Goal: Task Accomplishment & Management: Use online tool/utility

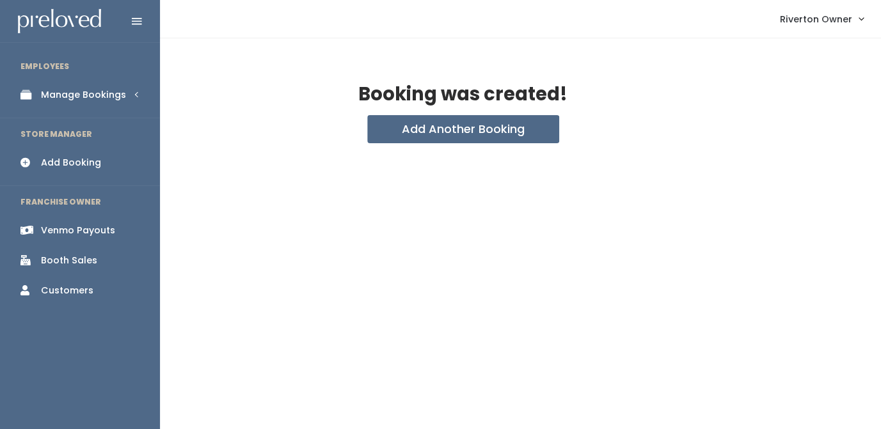
click at [43, 104] on link "Manage Bookings" at bounding box center [80, 95] width 160 height 29
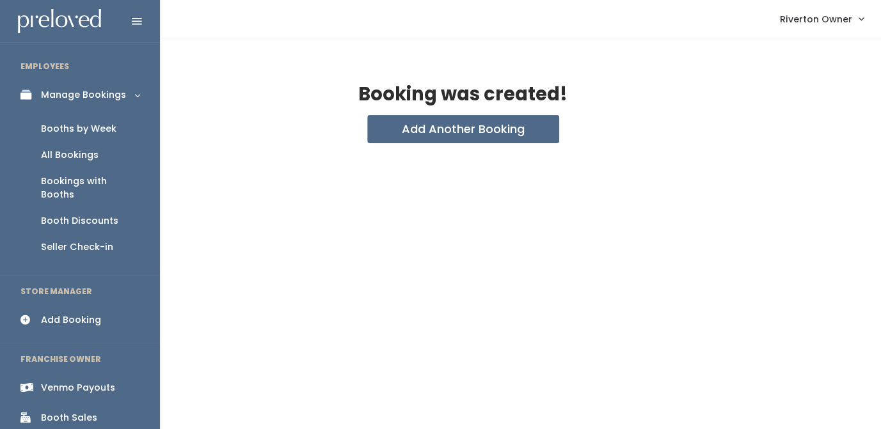
click at [51, 136] on div "Booths by Week" at bounding box center [79, 128] width 76 height 13
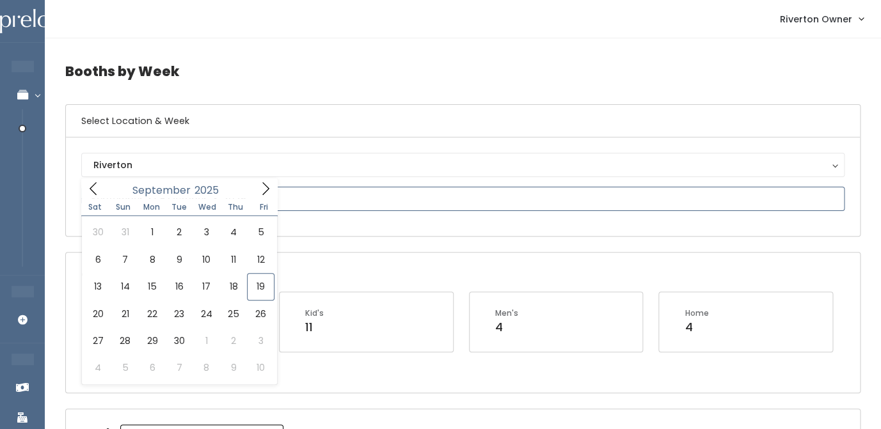
click at [164, 187] on input "text" at bounding box center [463, 199] width 764 height 24
type input "September 20 to September 26"
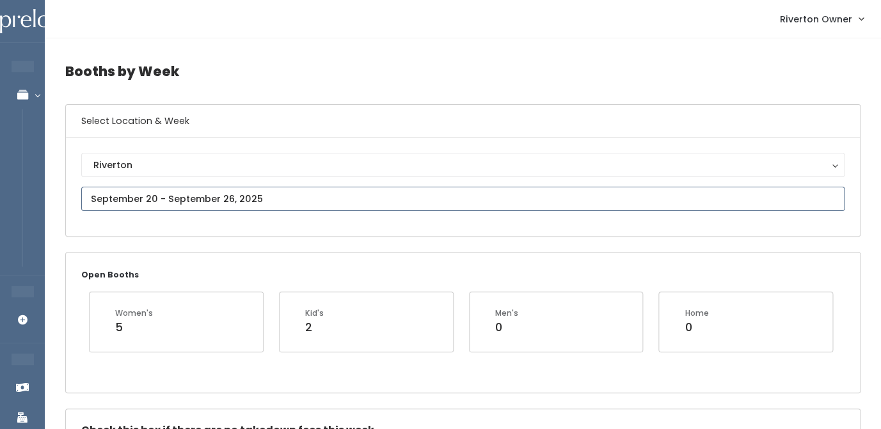
click at [218, 200] on input "text" at bounding box center [463, 199] width 764 height 24
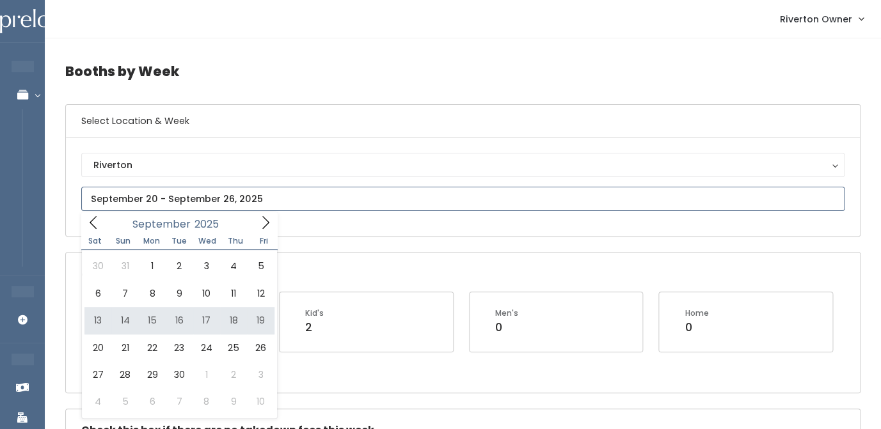
type input "[DATE] to [DATE]"
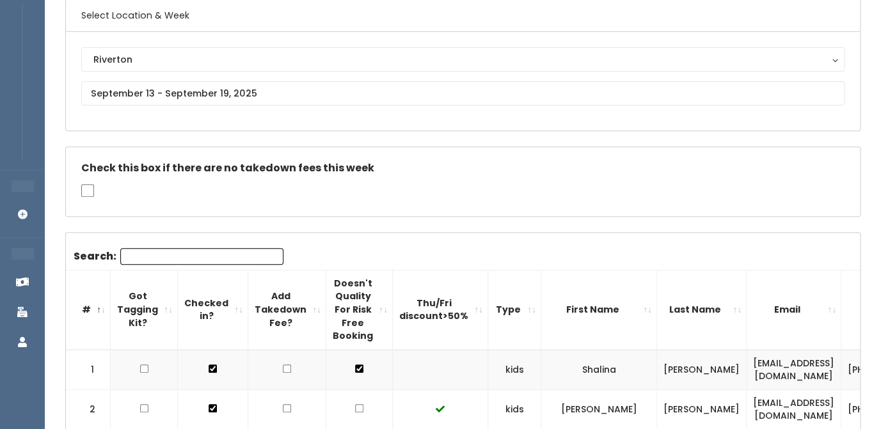
scroll to position [99, 0]
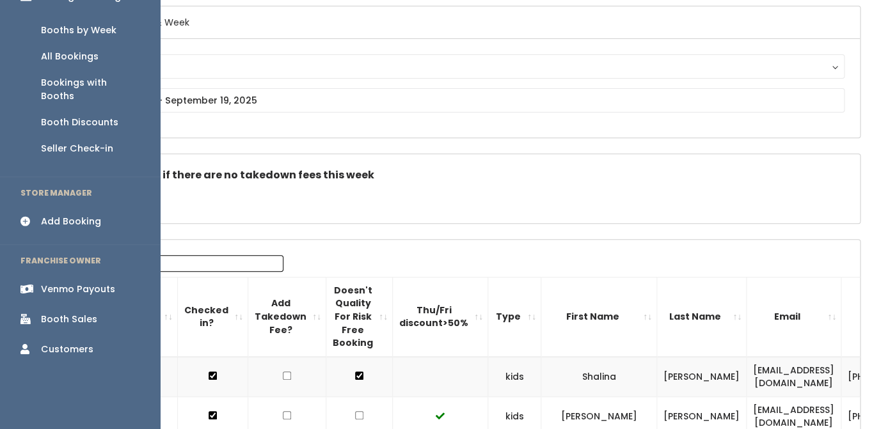
click at [58, 283] on div "Venmo Payouts" at bounding box center [78, 289] width 74 height 13
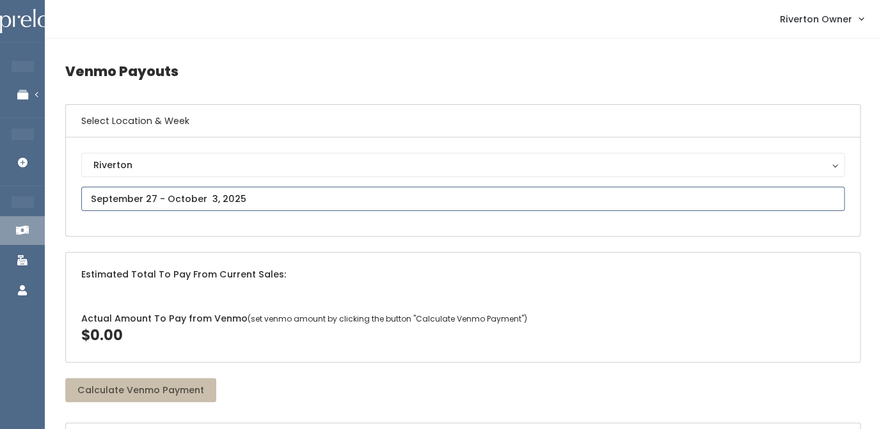
click at [169, 205] on input "text" at bounding box center [463, 199] width 764 height 24
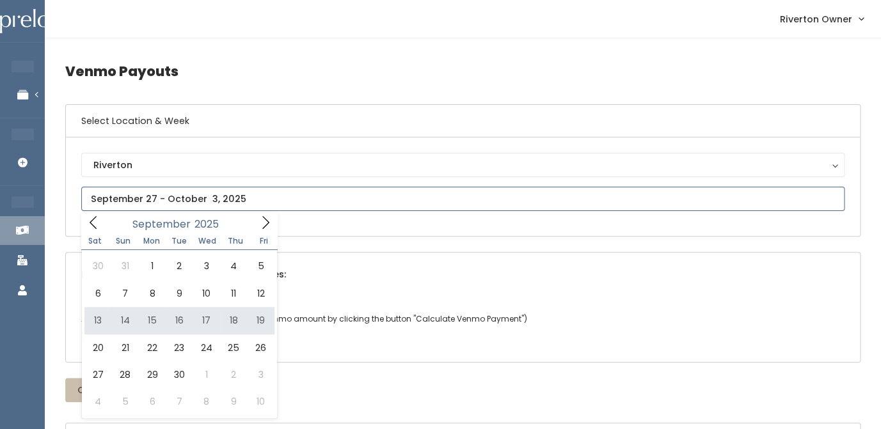
type input "September 13 to September 19"
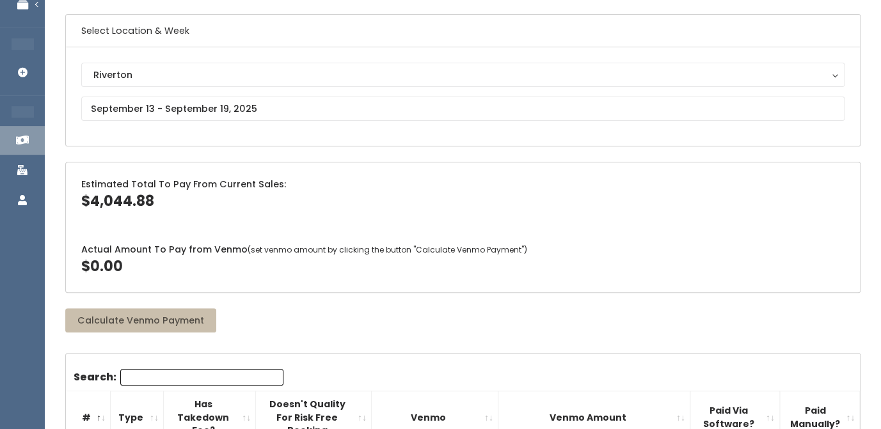
scroll to position [96, 0]
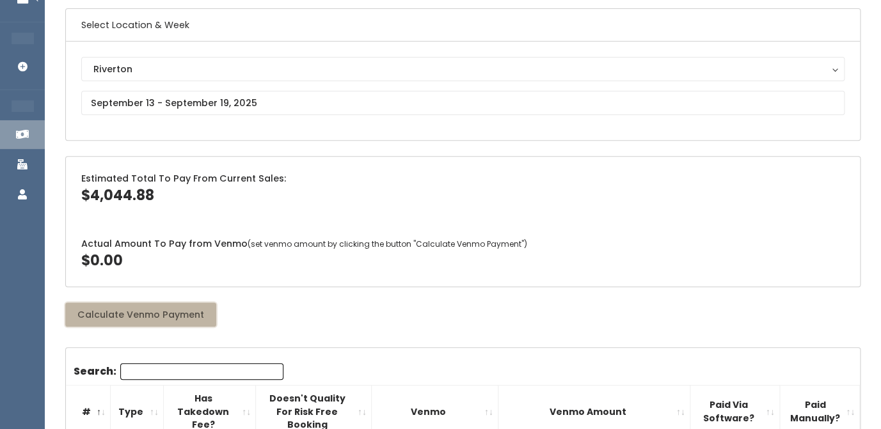
click at [152, 310] on button "Calculate Venmo Payment" at bounding box center [140, 315] width 151 height 24
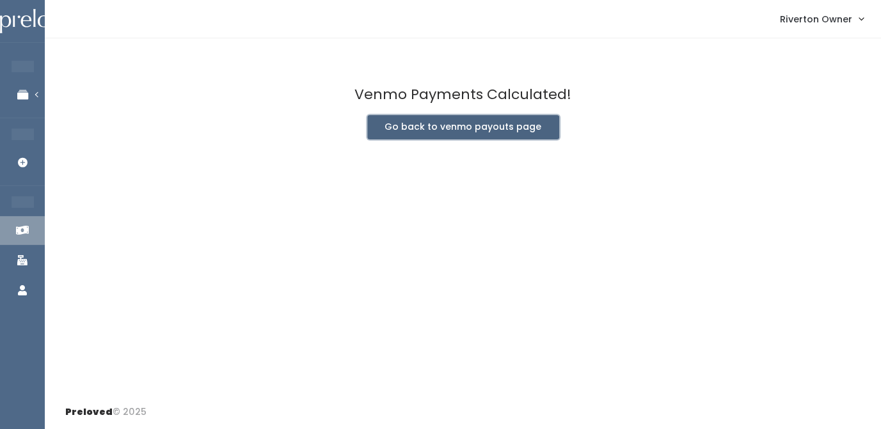
click at [454, 139] on button "Go back to venmo payouts page" at bounding box center [463, 127] width 192 height 24
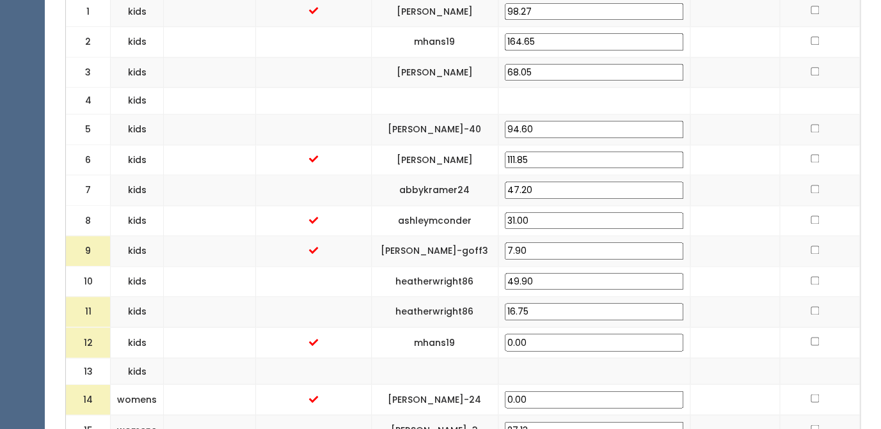
scroll to position [545, 0]
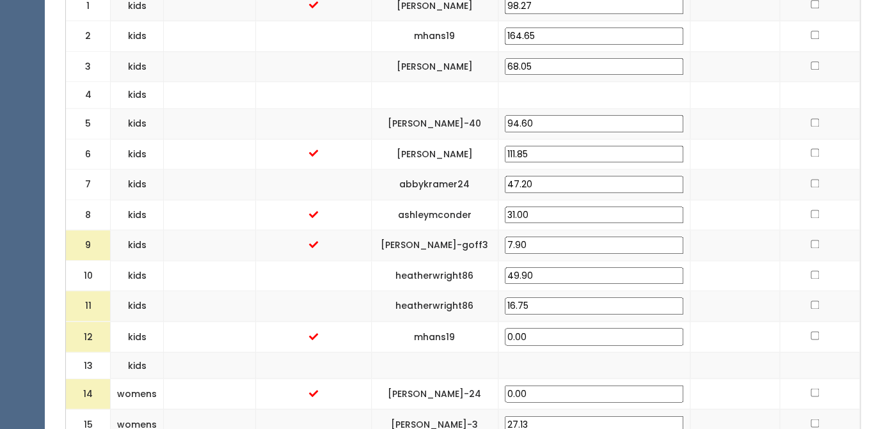
click at [534, 315] on input "16.75" at bounding box center [594, 306] width 179 height 17
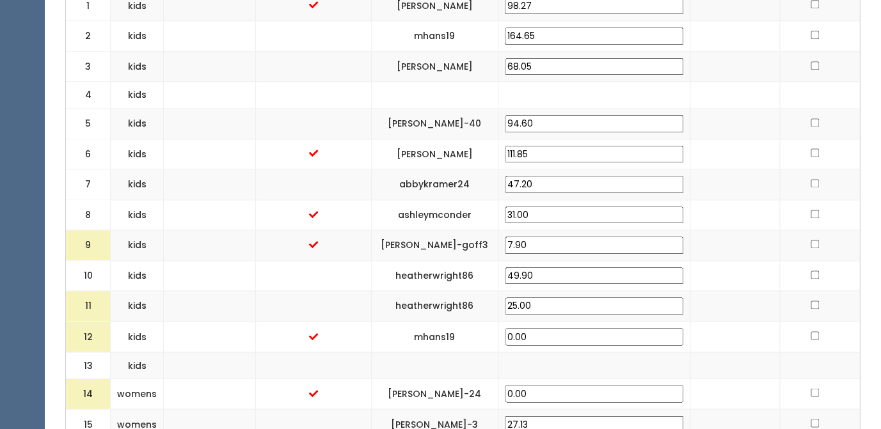
type input "25.00"
click at [774, 310] on td at bounding box center [735, 306] width 90 height 31
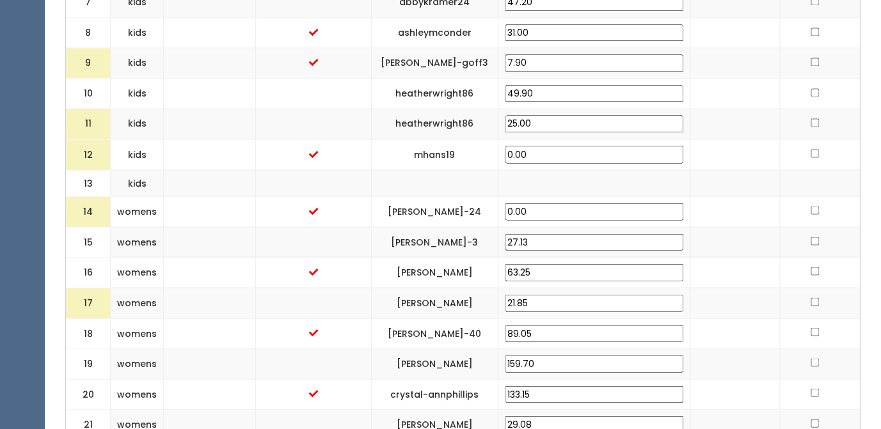
scroll to position [738, 0]
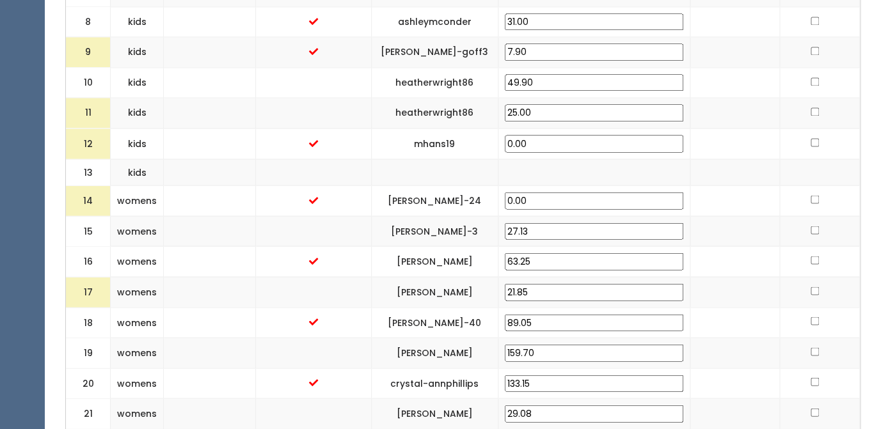
click at [529, 301] on input "21.85" at bounding box center [594, 292] width 179 height 17
type input "25.00"
click at [738, 307] on td at bounding box center [735, 291] width 90 height 31
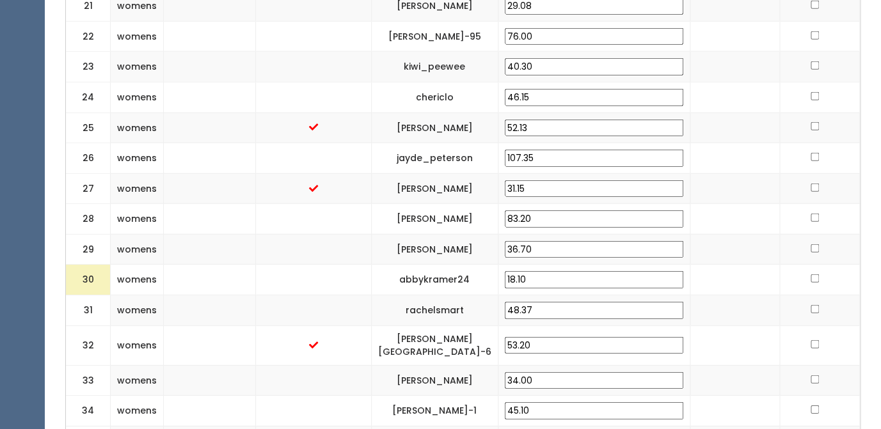
scroll to position [1164, 0]
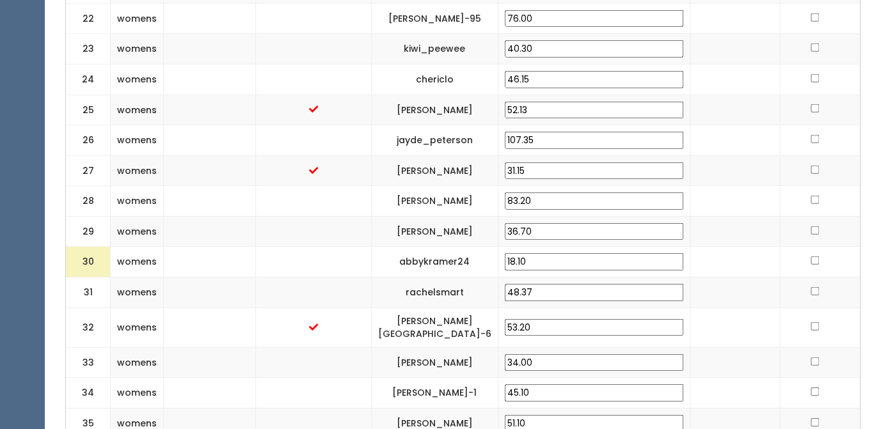
click at [538, 271] on input "18.10" at bounding box center [594, 261] width 179 height 17
type input "25.00"
click at [727, 278] on td at bounding box center [735, 262] width 90 height 31
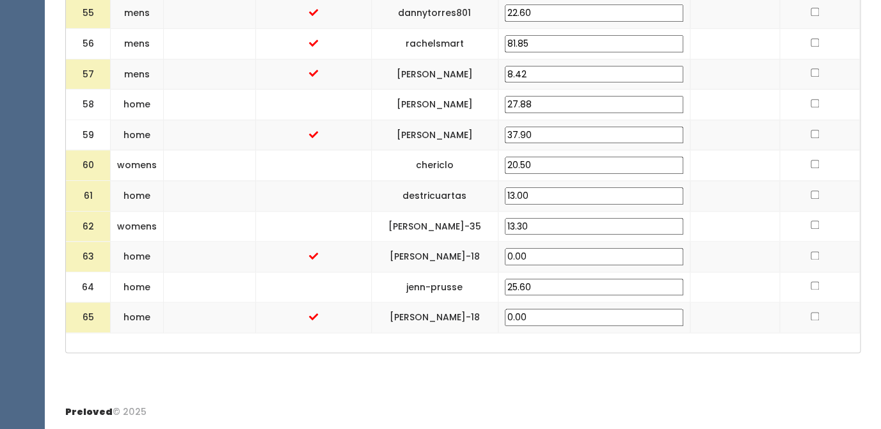
scroll to position [2259, 0]
click at [522, 174] on input "20.50" at bounding box center [594, 165] width 179 height 17
type input "25.00"
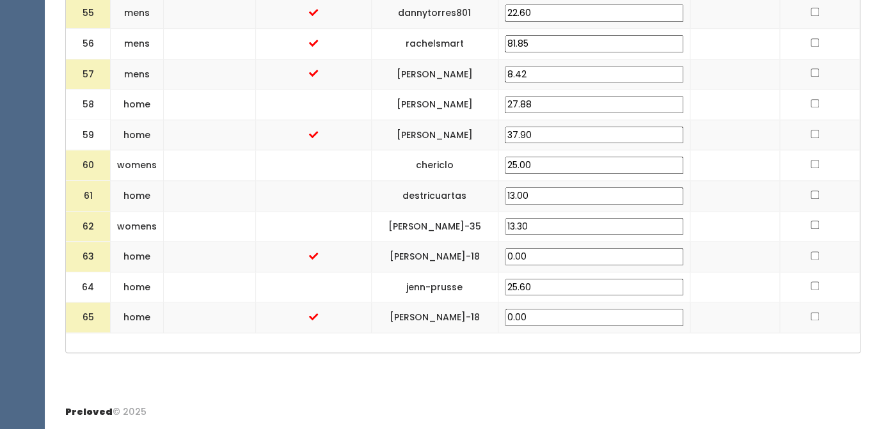
click at [746, 181] on td at bounding box center [735, 165] width 90 height 31
click at [737, 317] on td at bounding box center [735, 318] width 90 height 31
click at [813, 317] on input "checkbox" at bounding box center [815, 316] width 8 height 8
checkbox input "true"
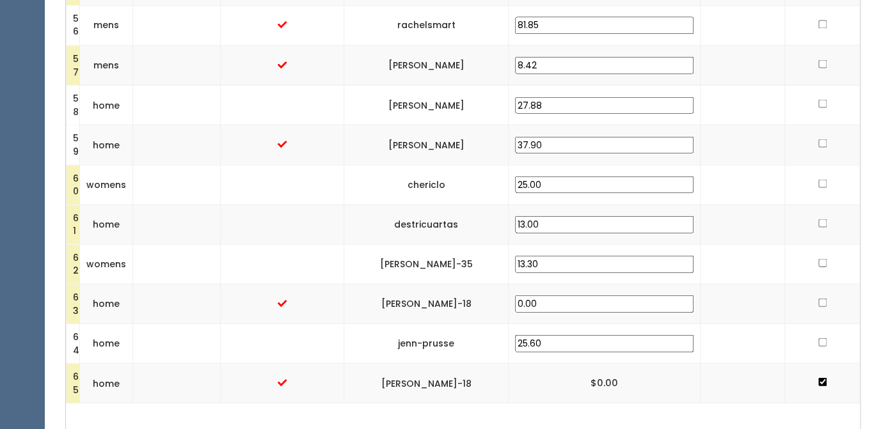
scroll to position [2694, 0]
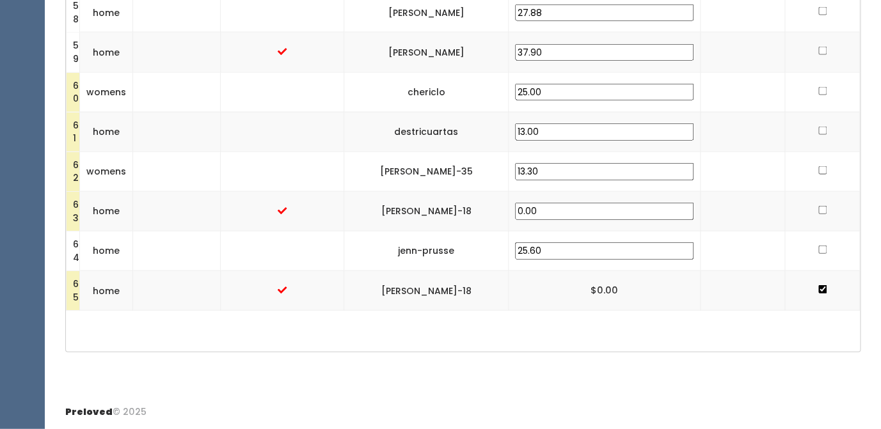
click at [819, 253] on input "checkbox" at bounding box center [823, 250] width 8 height 8
checkbox input "true"
click at [819, 211] on input "checkbox" at bounding box center [823, 210] width 8 height 8
checkbox input "true"
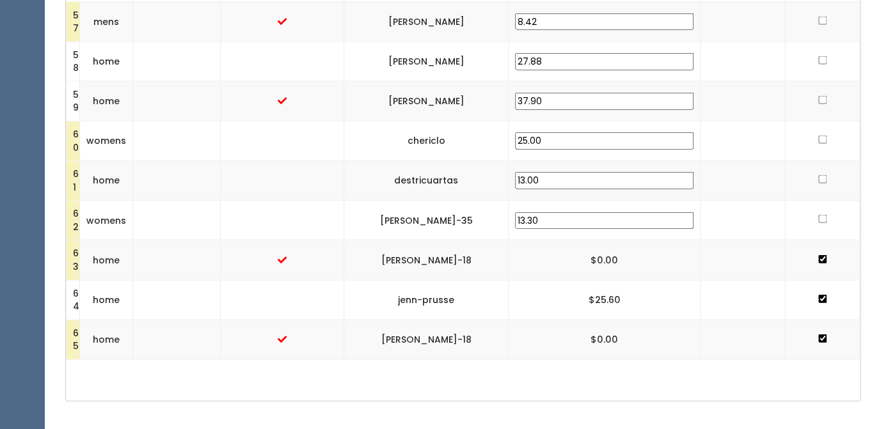
scroll to position [2598, 0]
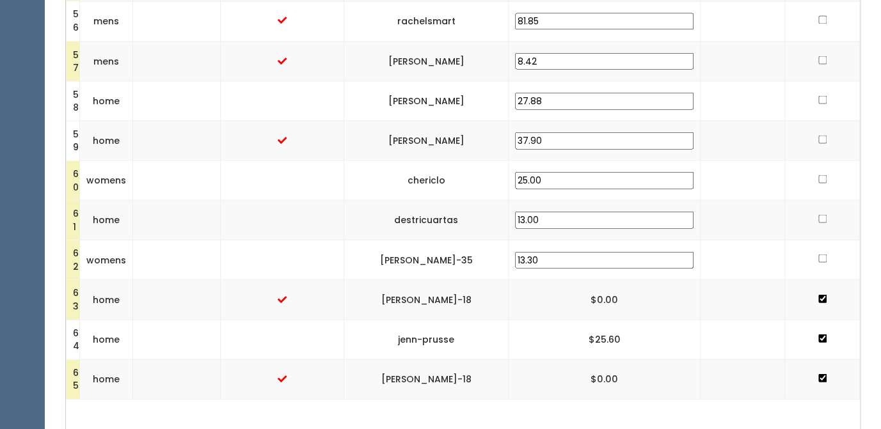
click at [820, 262] on input "checkbox" at bounding box center [823, 258] width 8 height 8
checkbox input "true"
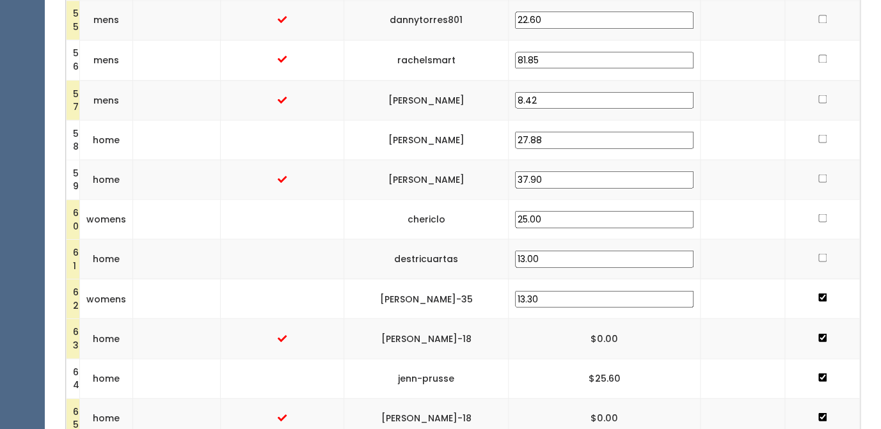
scroll to position [2556, 0]
click at [819, 261] on input "checkbox" at bounding box center [823, 257] width 8 height 8
checkbox input "true"
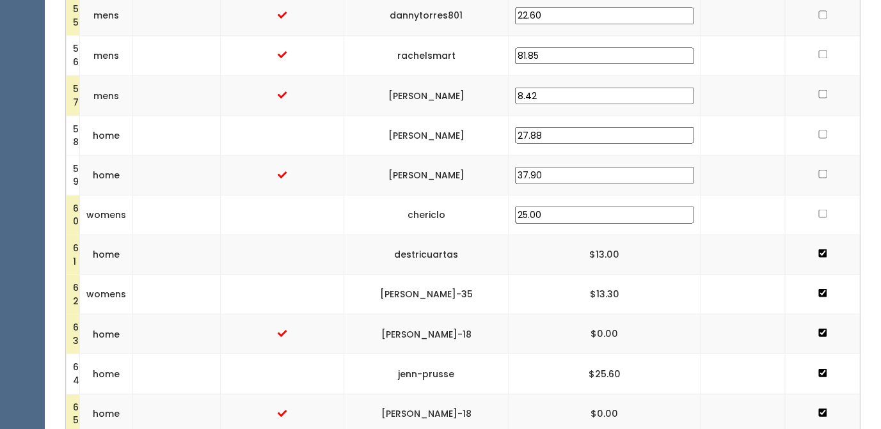
click at [819, 218] on input "checkbox" at bounding box center [823, 213] width 8 height 8
checkbox input "true"
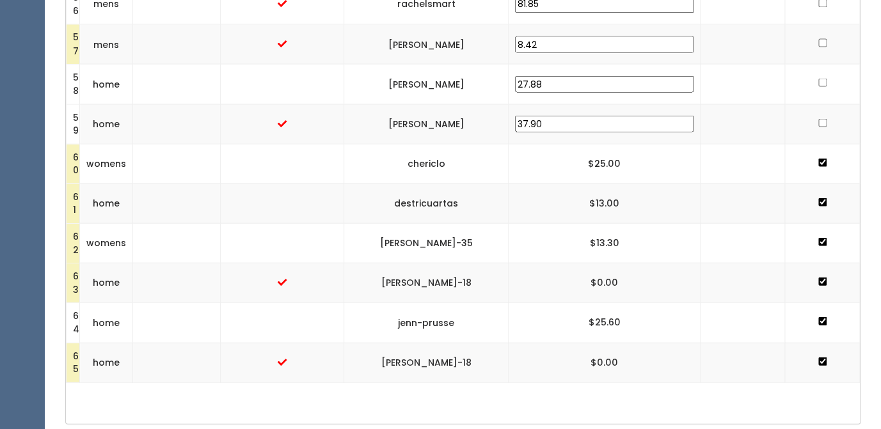
scroll to position [2584, 0]
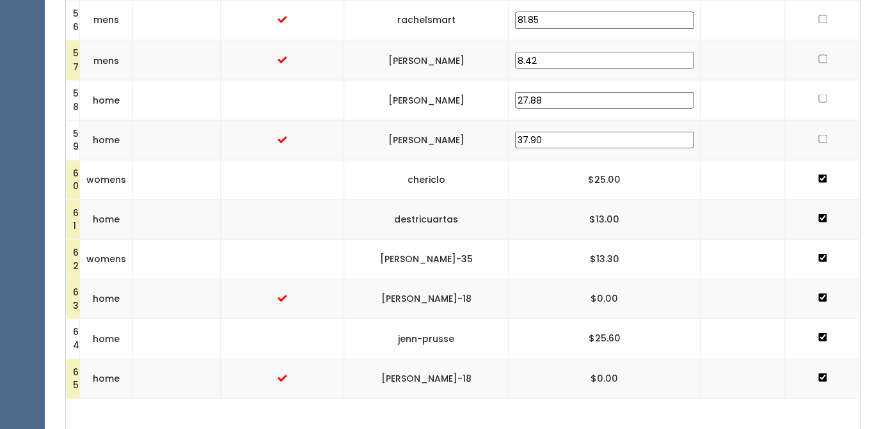
click at [823, 143] on input "checkbox" at bounding box center [823, 138] width 8 height 8
checkbox input "true"
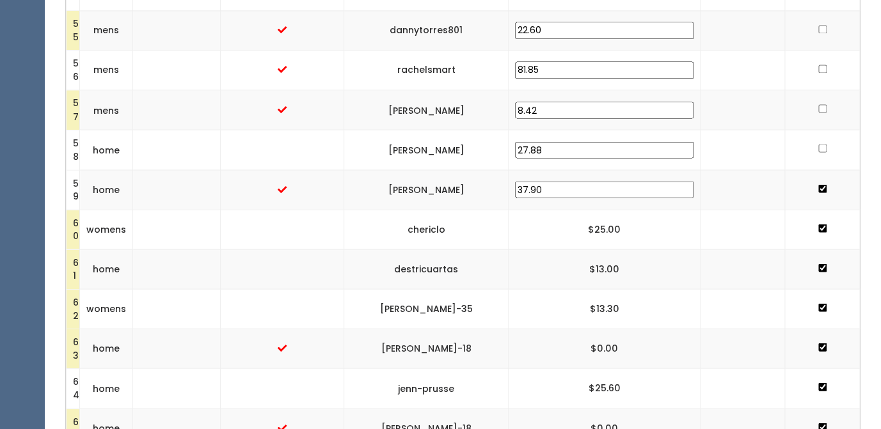
scroll to position [2532, 0]
click at [819, 151] on input "checkbox" at bounding box center [823, 147] width 8 height 8
checkbox input "true"
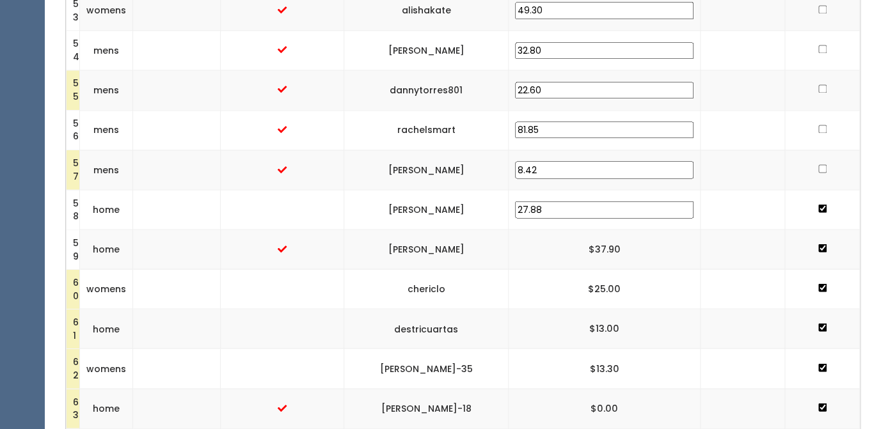
scroll to position [2468, 0]
click at [819, 171] on input "checkbox" at bounding box center [823, 168] width 8 height 8
checkbox input "true"
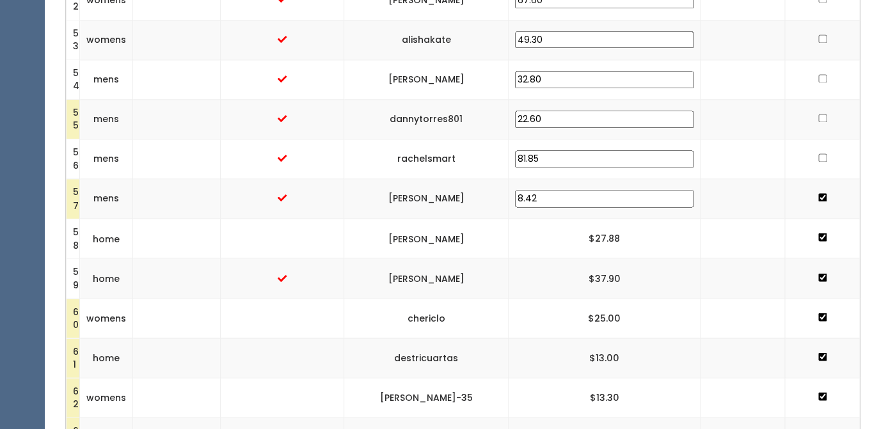
scroll to position [2433, 0]
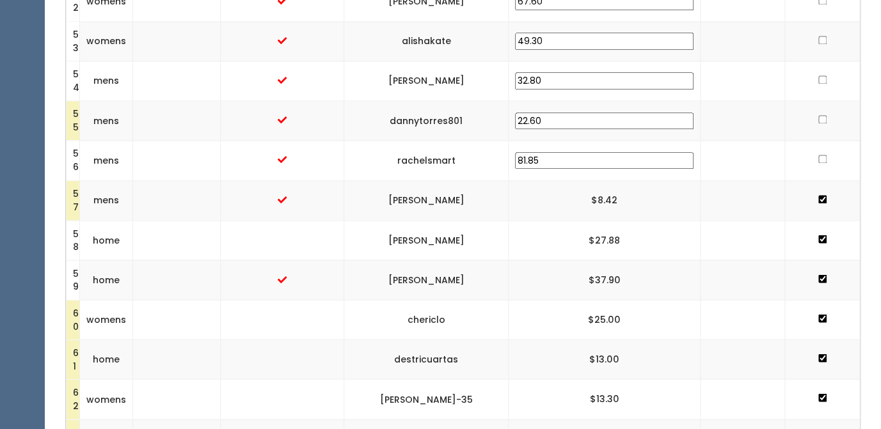
click at [820, 156] on input "checkbox" at bounding box center [823, 159] width 8 height 8
checkbox input "true"
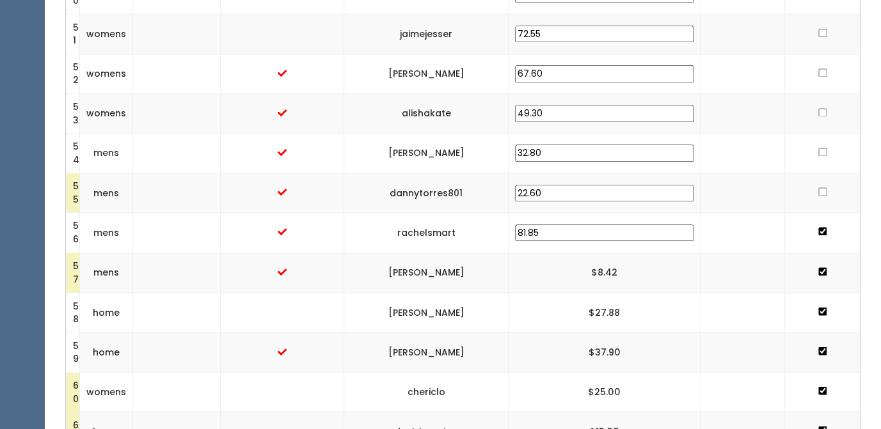
scroll to position [2360, 0]
click at [819, 193] on input "checkbox" at bounding box center [823, 193] width 8 height 8
checkbox input "true"
click at [819, 157] on input "checkbox" at bounding box center [823, 153] width 8 height 8
checkbox input "true"
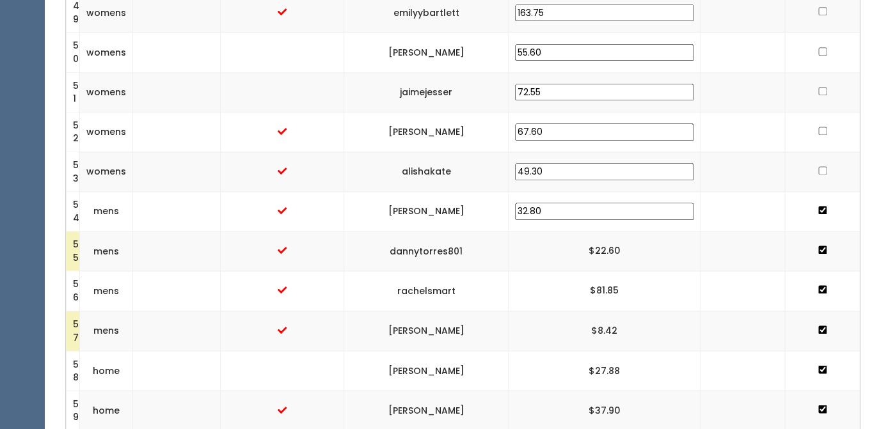
scroll to position [2301, 0]
click at [822, 171] on input "checkbox" at bounding box center [823, 172] width 8 height 8
checkbox input "true"
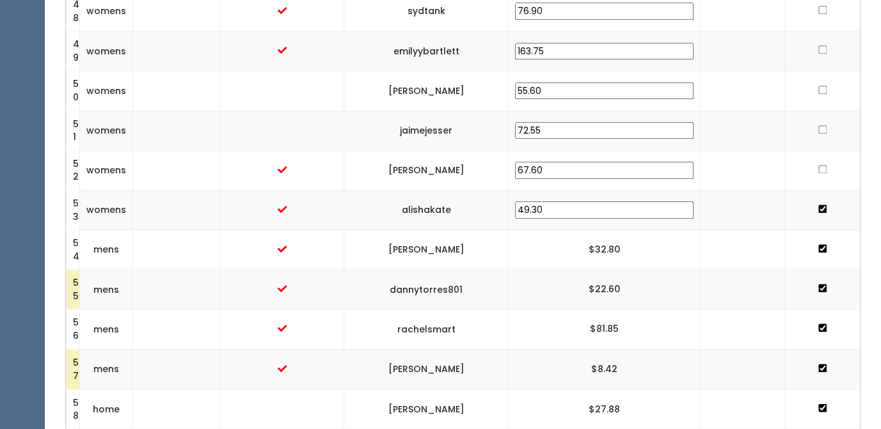
scroll to position [2261, 0]
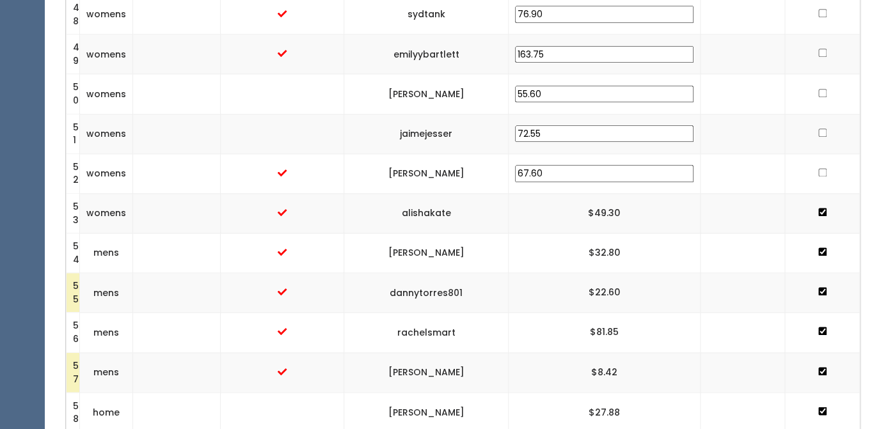
click at [819, 175] on input "checkbox" at bounding box center [823, 172] width 8 height 8
checkbox input "true"
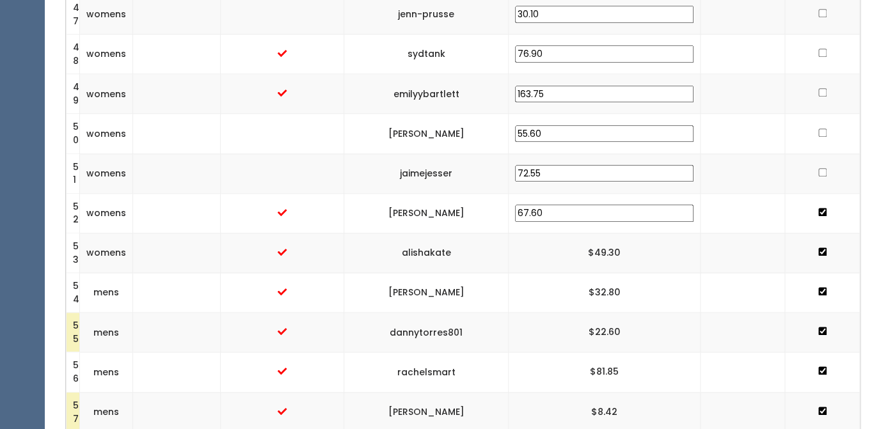
scroll to position [2219, 0]
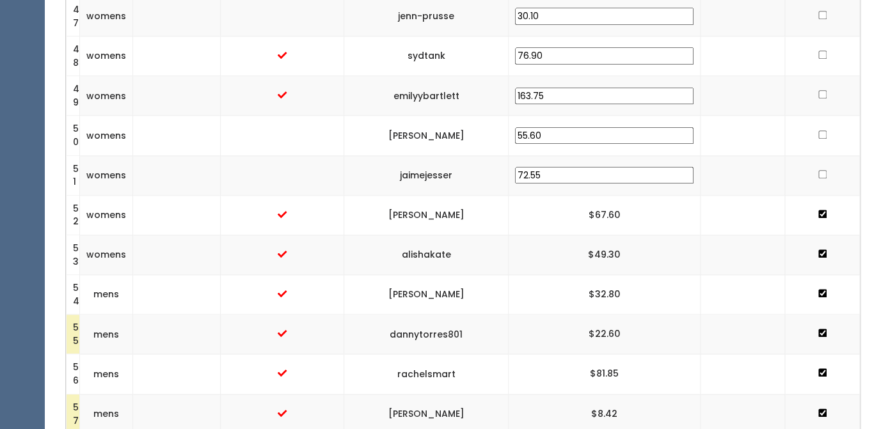
click at [819, 175] on input "checkbox" at bounding box center [823, 174] width 8 height 8
checkbox input "true"
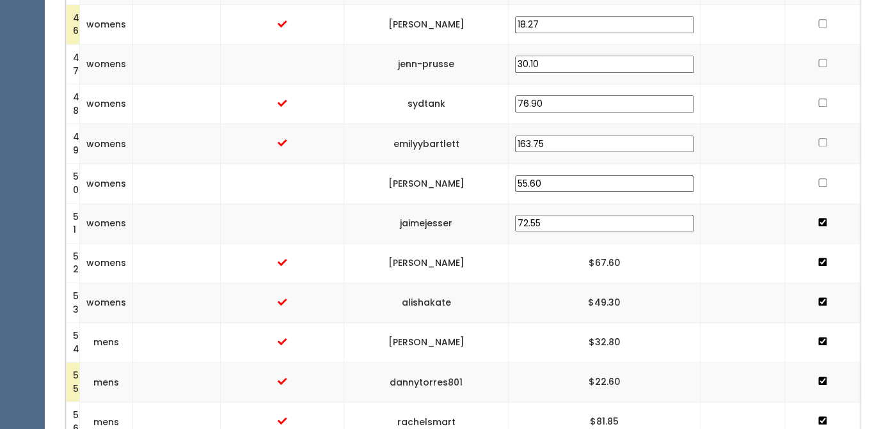
scroll to position [2164, 0]
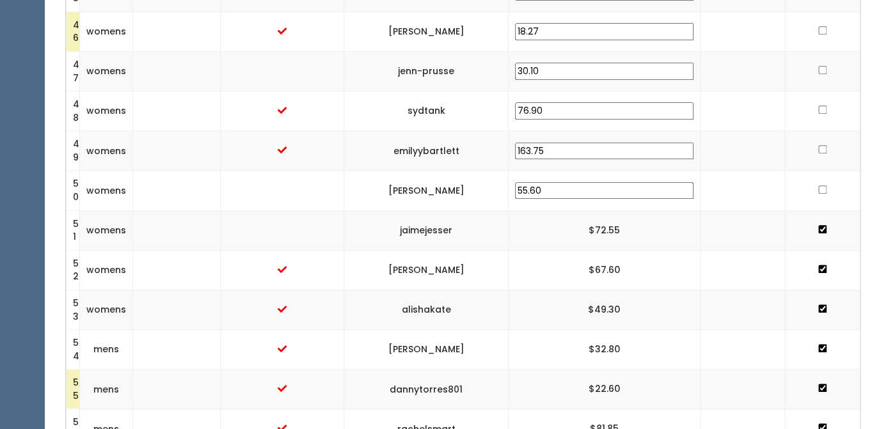
click at [814, 194] on td at bounding box center [822, 191] width 75 height 40
click at [819, 189] on input "checkbox" at bounding box center [823, 190] width 8 height 8
checkbox input "true"
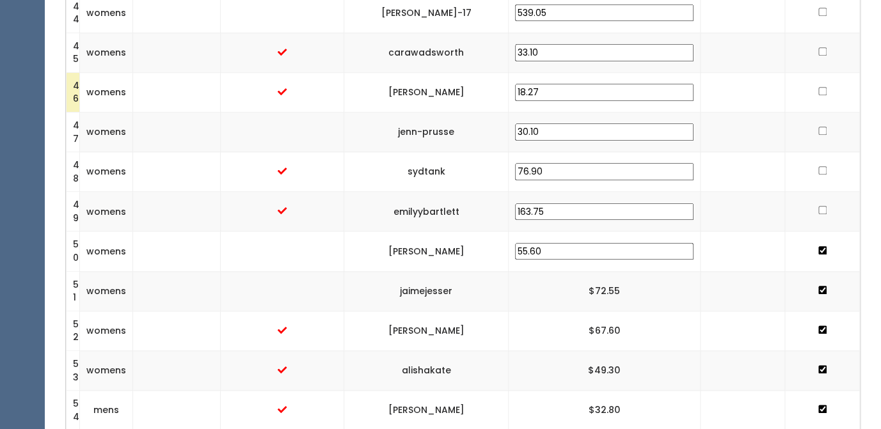
scroll to position [2103, 0]
click at [820, 210] on input "checkbox" at bounding box center [823, 211] width 8 height 8
checkbox input "true"
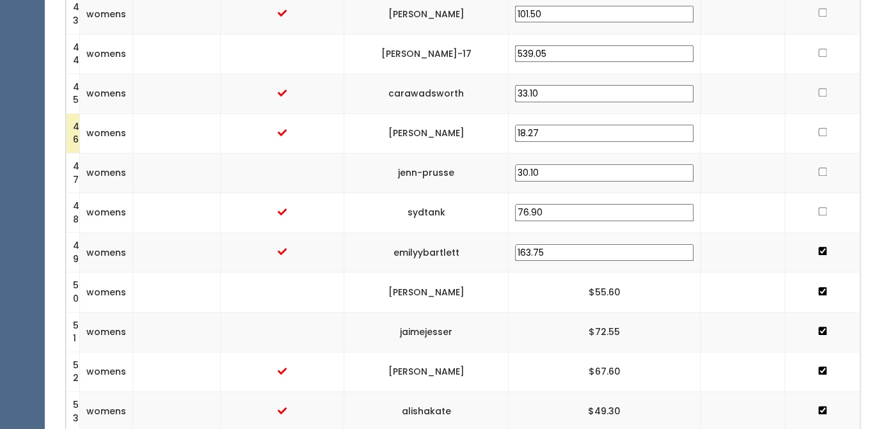
scroll to position [2059, 0]
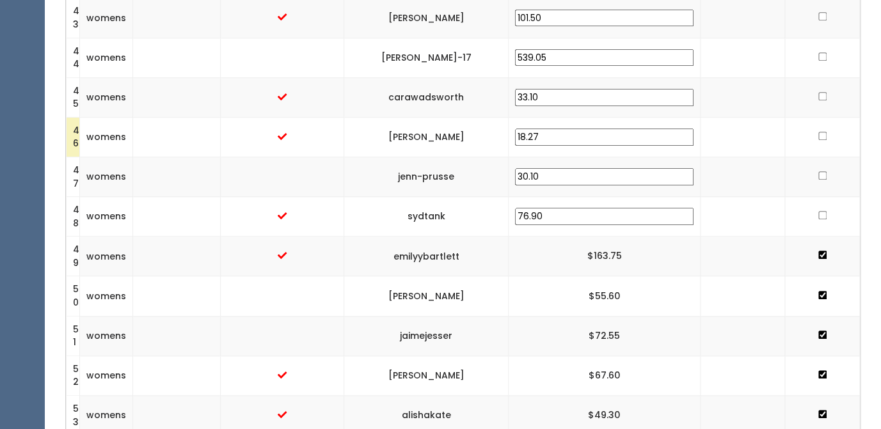
click at [819, 218] on input "checkbox" at bounding box center [823, 215] width 8 height 8
checkbox input "true"
click at [819, 173] on input "checkbox" at bounding box center [823, 176] width 8 height 8
checkbox input "true"
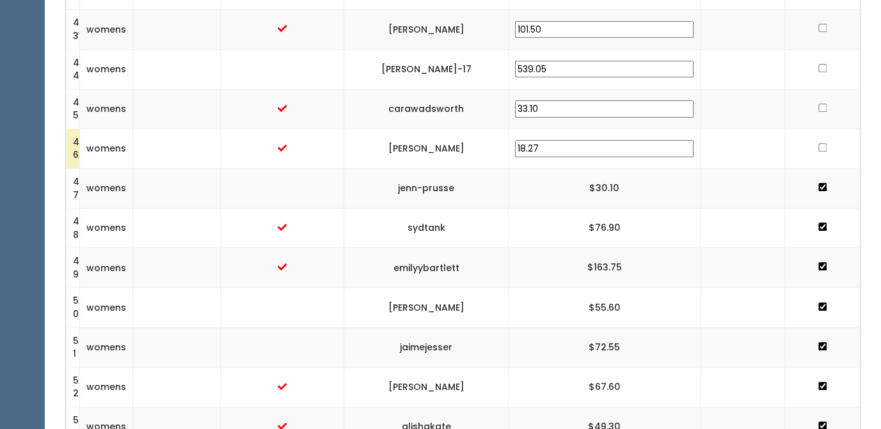
click at [819, 149] on input "checkbox" at bounding box center [823, 147] width 8 height 8
checkbox input "true"
click at [822, 108] on input "checkbox" at bounding box center [823, 108] width 8 height 8
checkbox input "true"
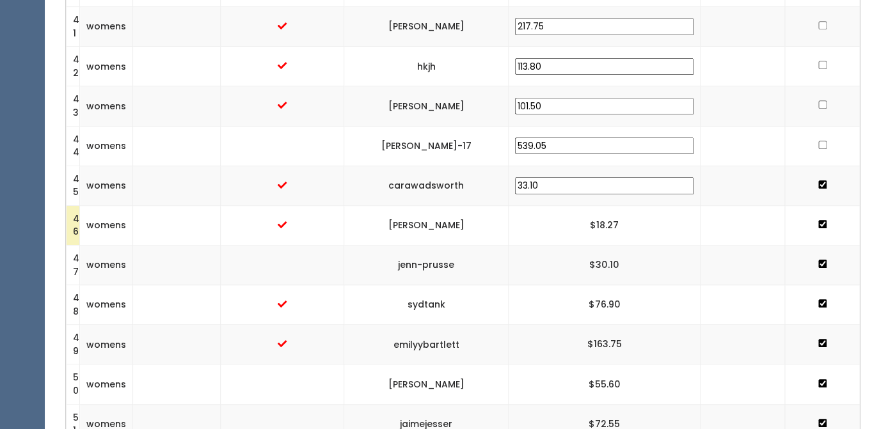
scroll to position [1968, 0]
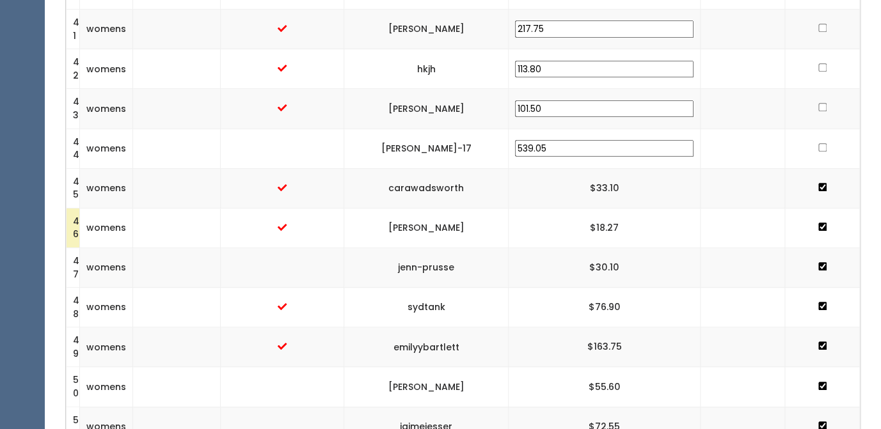
click at [819, 149] on input "checkbox" at bounding box center [823, 147] width 8 height 8
checkbox input "true"
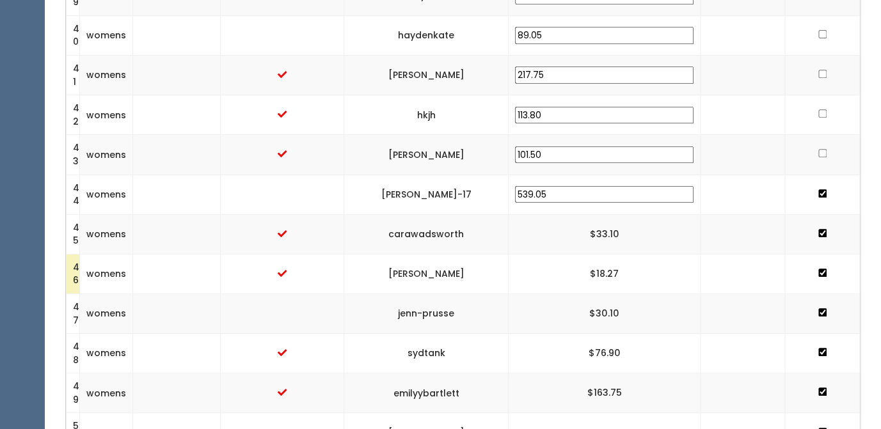
scroll to position [1919, 0]
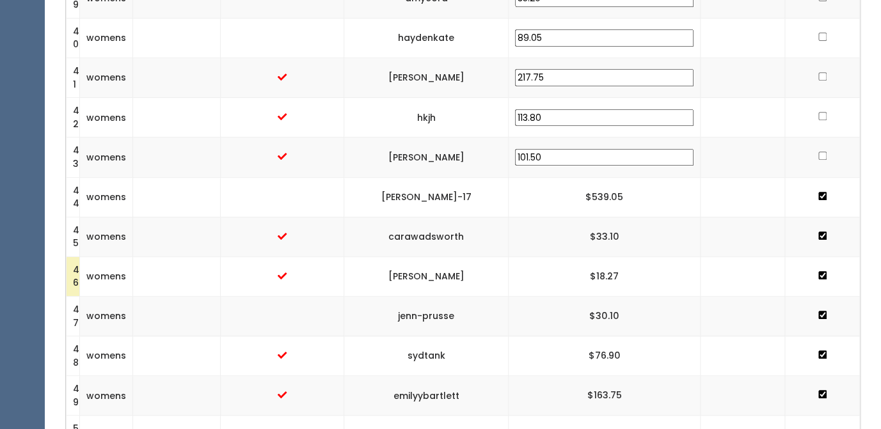
click at [819, 156] on input "checkbox" at bounding box center [823, 156] width 8 height 8
checkbox input "true"
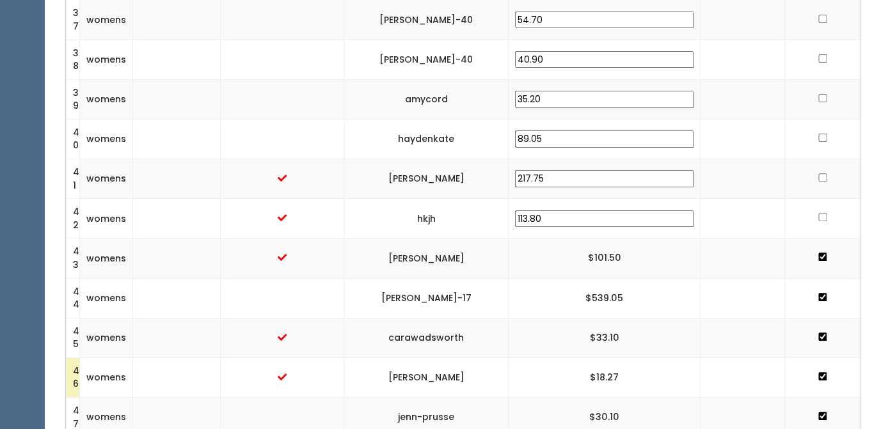
scroll to position [1815, 0]
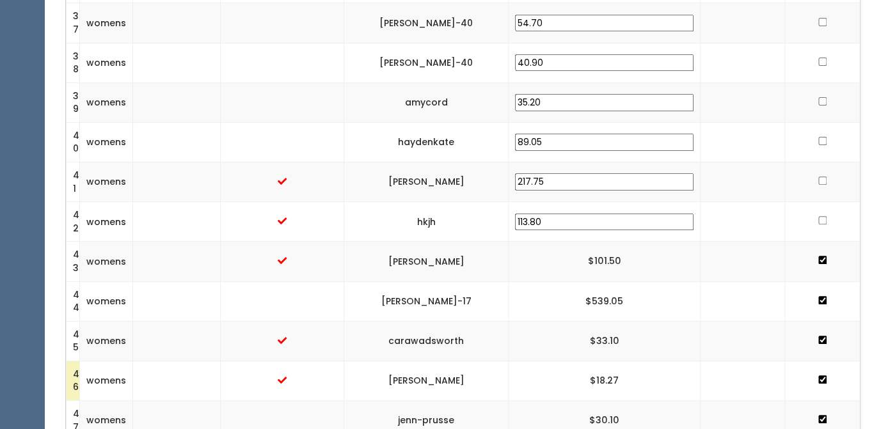
click at [819, 179] on input "checkbox" at bounding box center [823, 181] width 8 height 8
checkbox input "true"
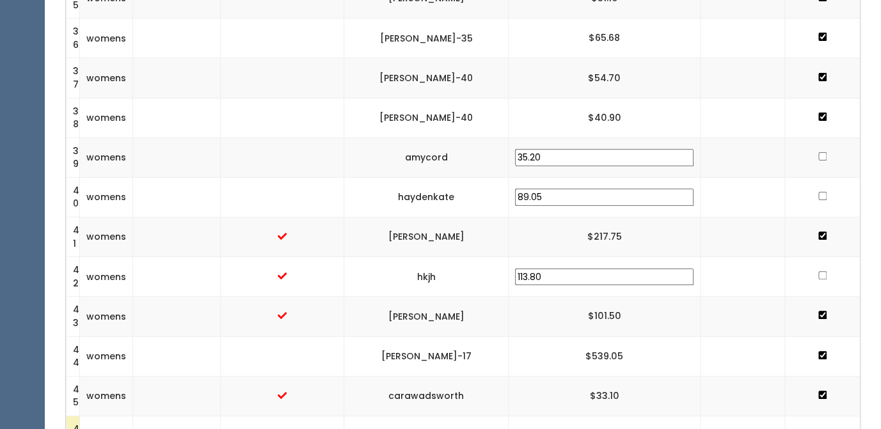
scroll to position [1775, 0]
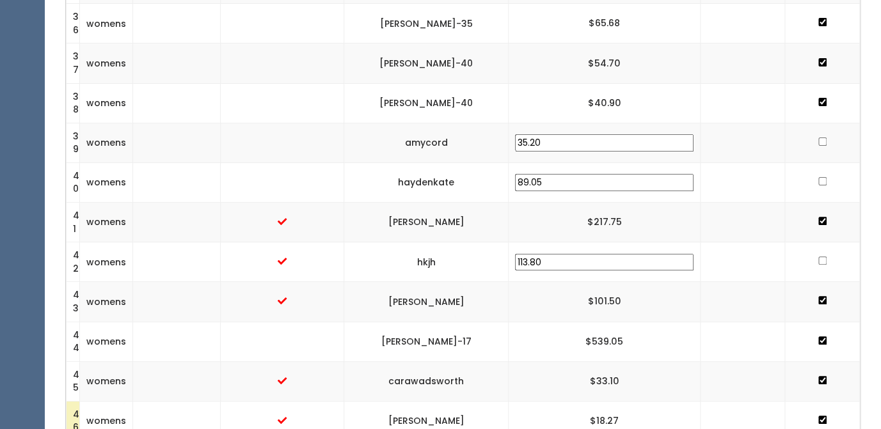
click at [819, 184] on input "checkbox" at bounding box center [823, 181] width 8 height 8
checkbox input "true"
click at [819, 263] on input "checkbox" at bounding box center [823, 261] width 8 height 8
checkbox input "true"
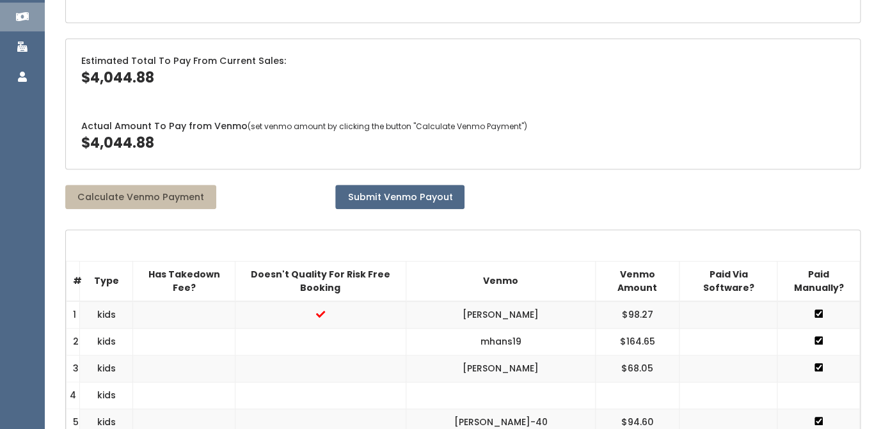
scroll to position [217, 0]
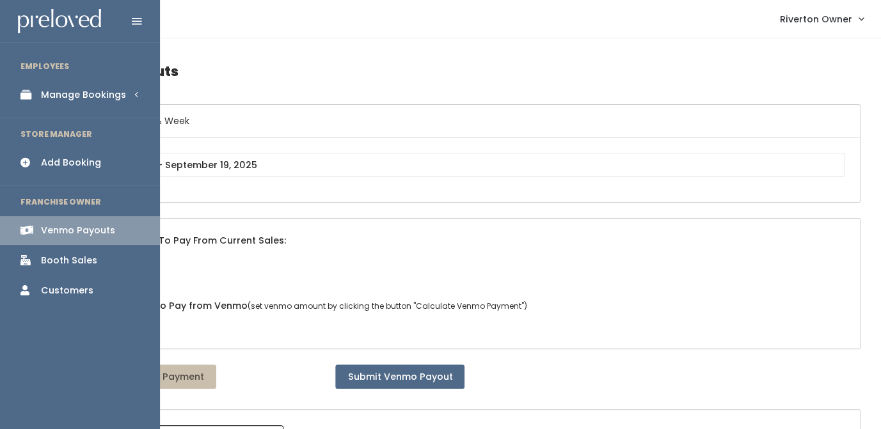
click at [38, 91] on icon at bounding box center [29, 95] width 18 height 11
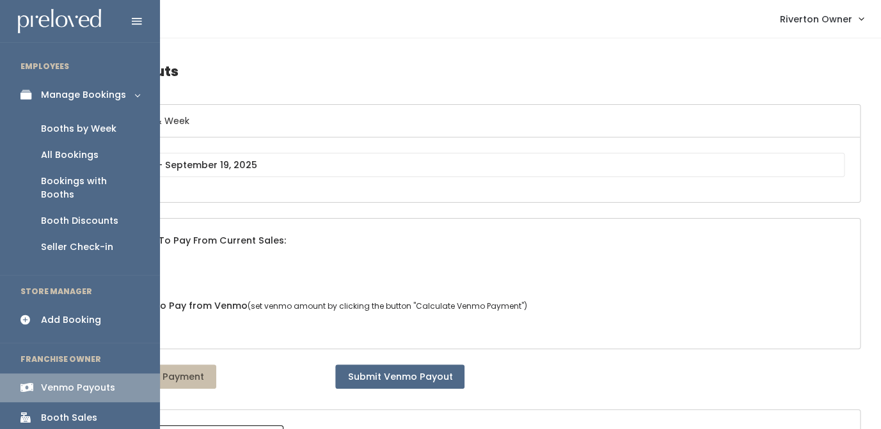
click at [52, 126] on div "Booths by Week" at bounding box center [79, 128] width 76 height 13
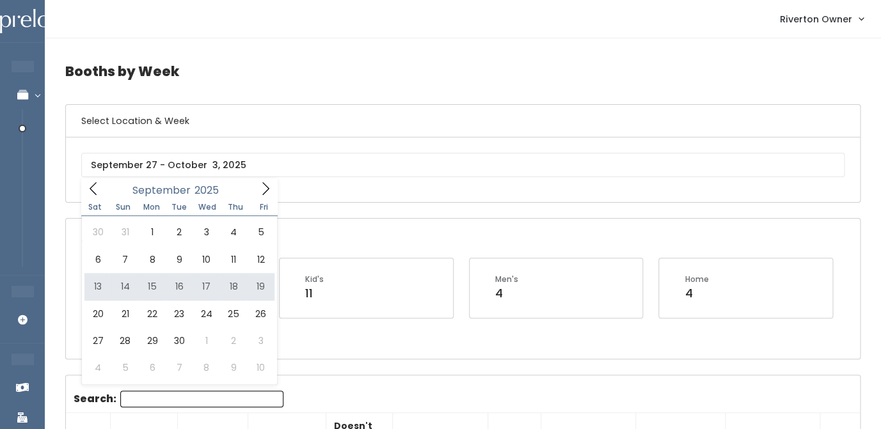
type input "September 13 to September 19"
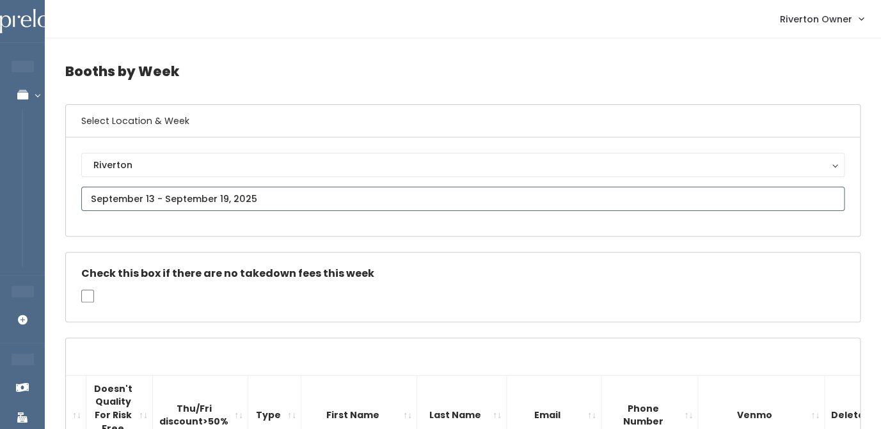
click at [205, 203] on input "text" at bounding box center [463, 199] width 764 height 24
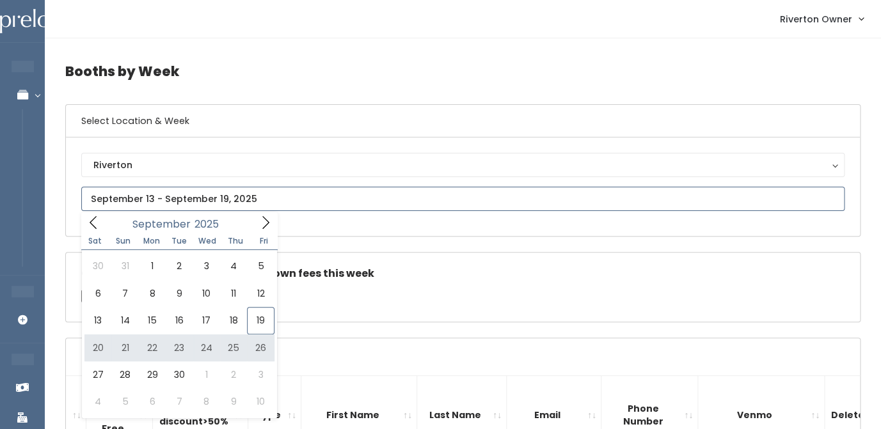
type input "September 20 to September 26"
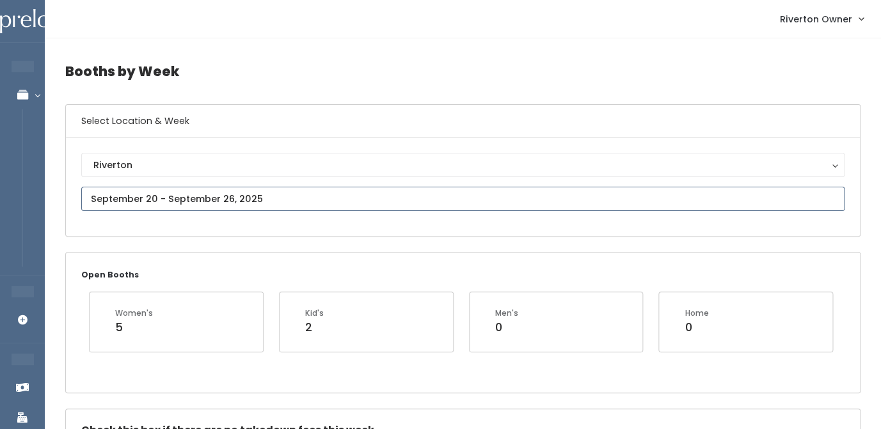
click at [266, 205] on input "text" at bounding box center [463, 199] width 764 height 24
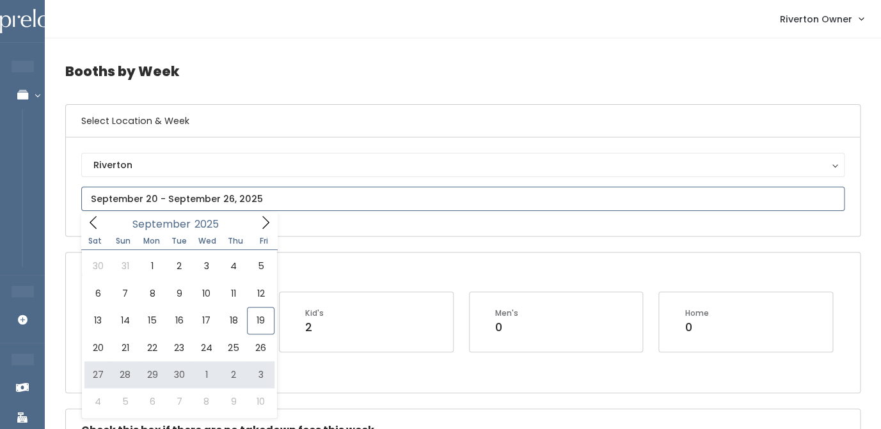
type input "September 27 to October 3"
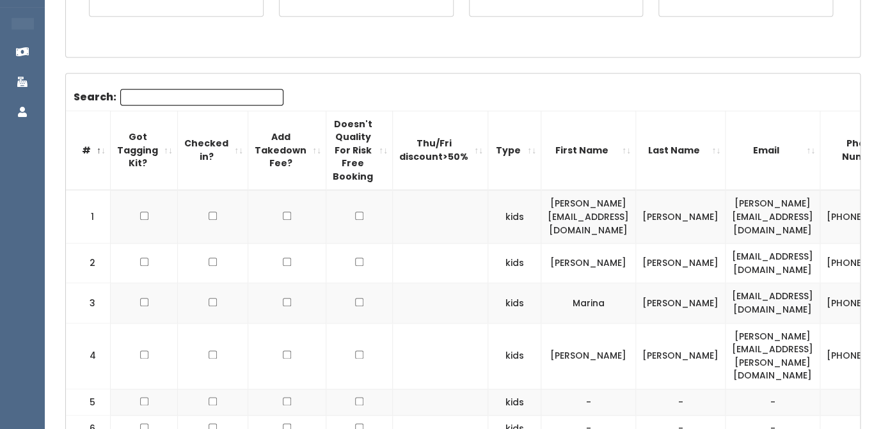
scroll to position [13, 0]
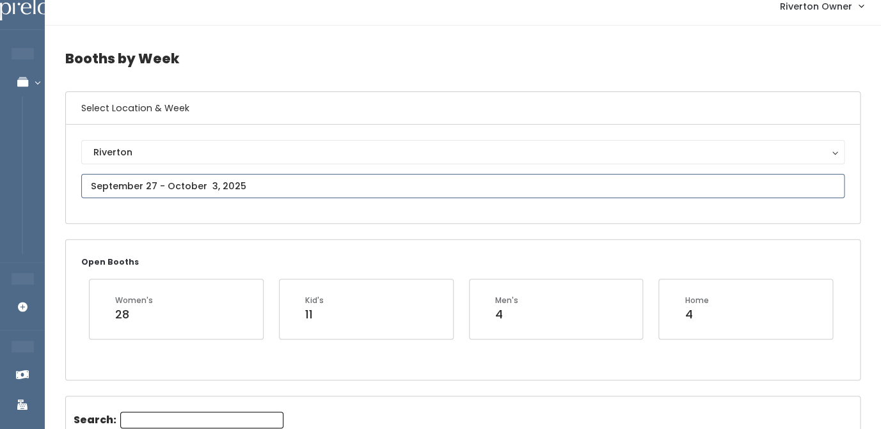
click at [156, 184] on input "text" at bounding box center [463, 186] width 764 height 24
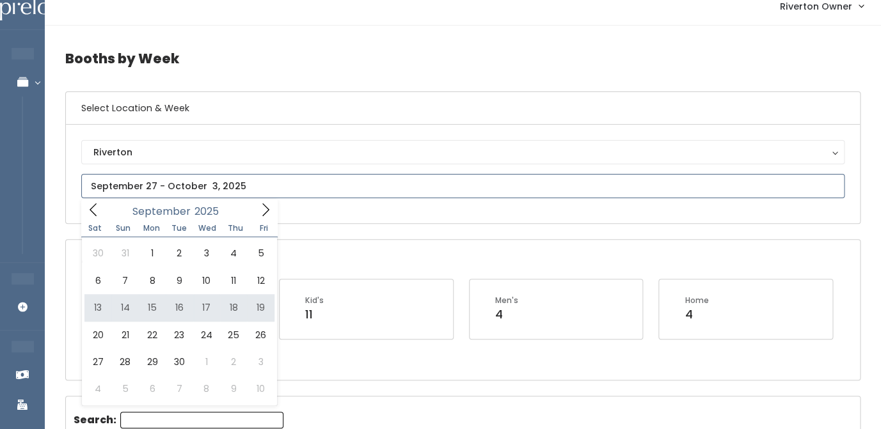
type input "September 13 to September 19"
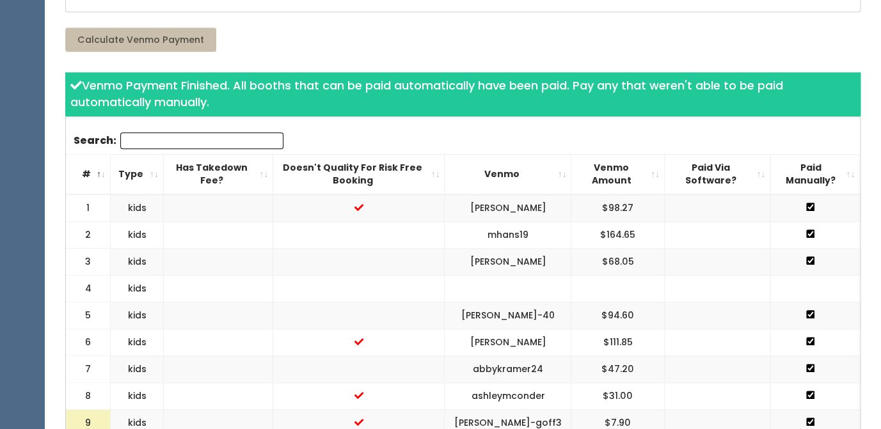
scroll to position [339, 0]
